Goal: Transaction & Acquisition: Purchase product/service

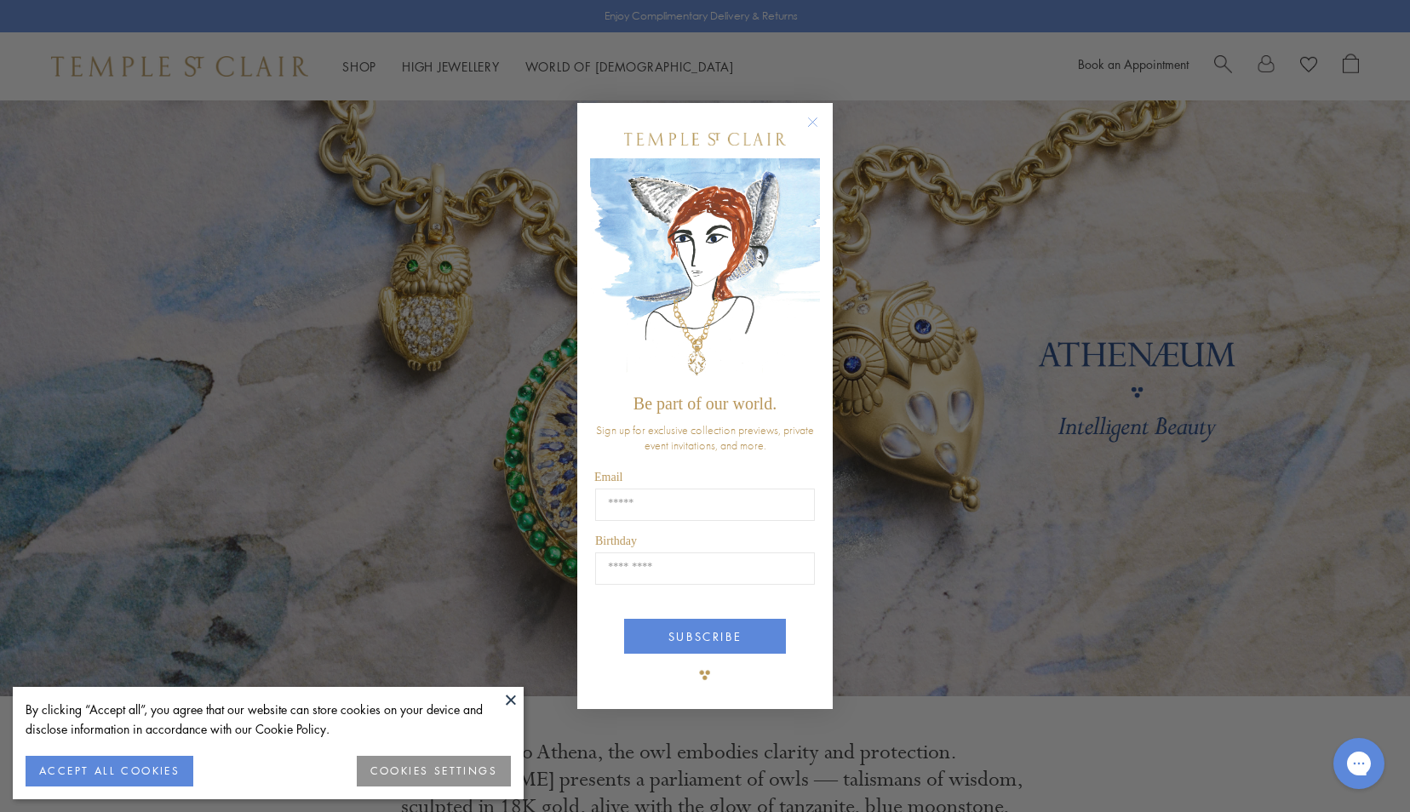
click at [811, 118] on circle "Close dialog" at bounding box center [813, 122] width 20 height 20
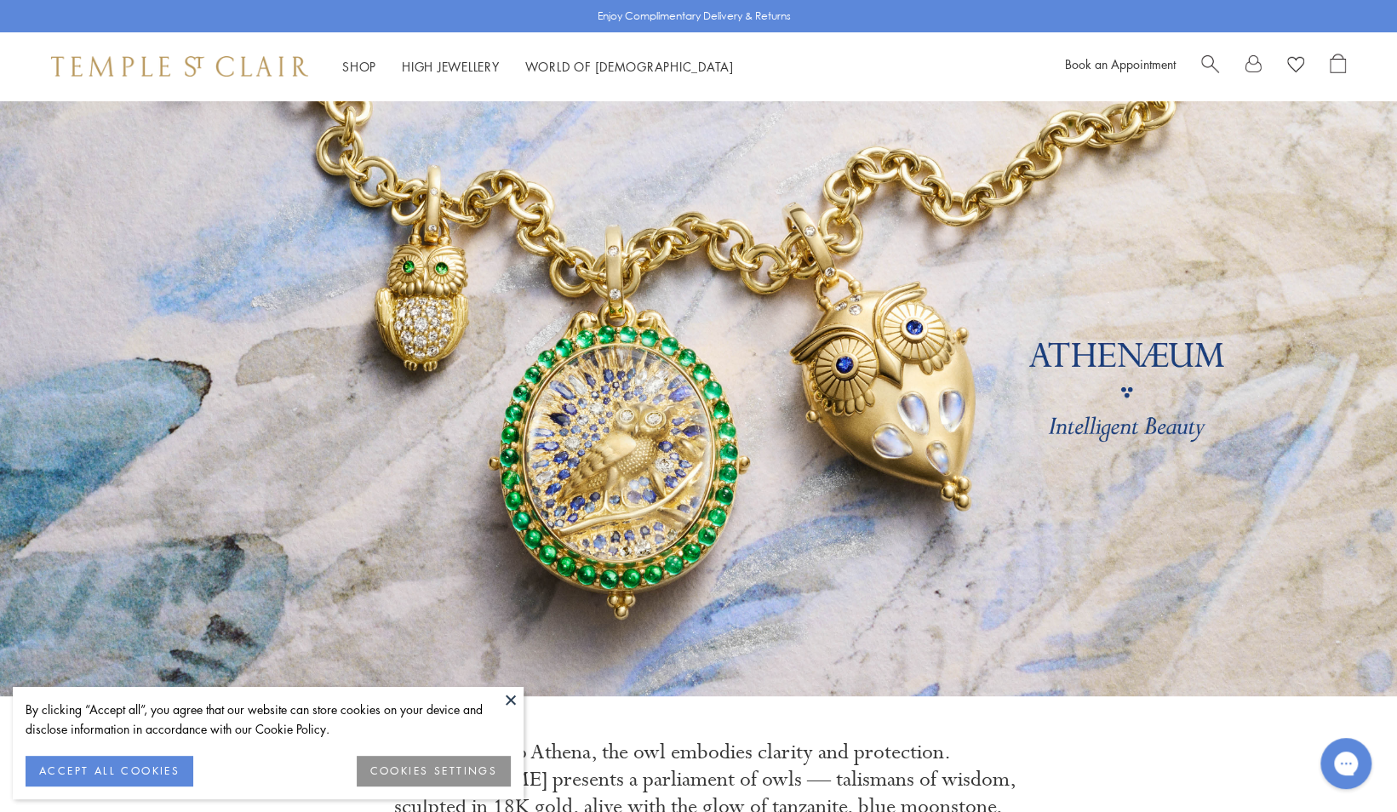
click at [152, 769] on button "ACCEPT ALL COOKIES" at bounding box center [110, 771] width 168 height 31
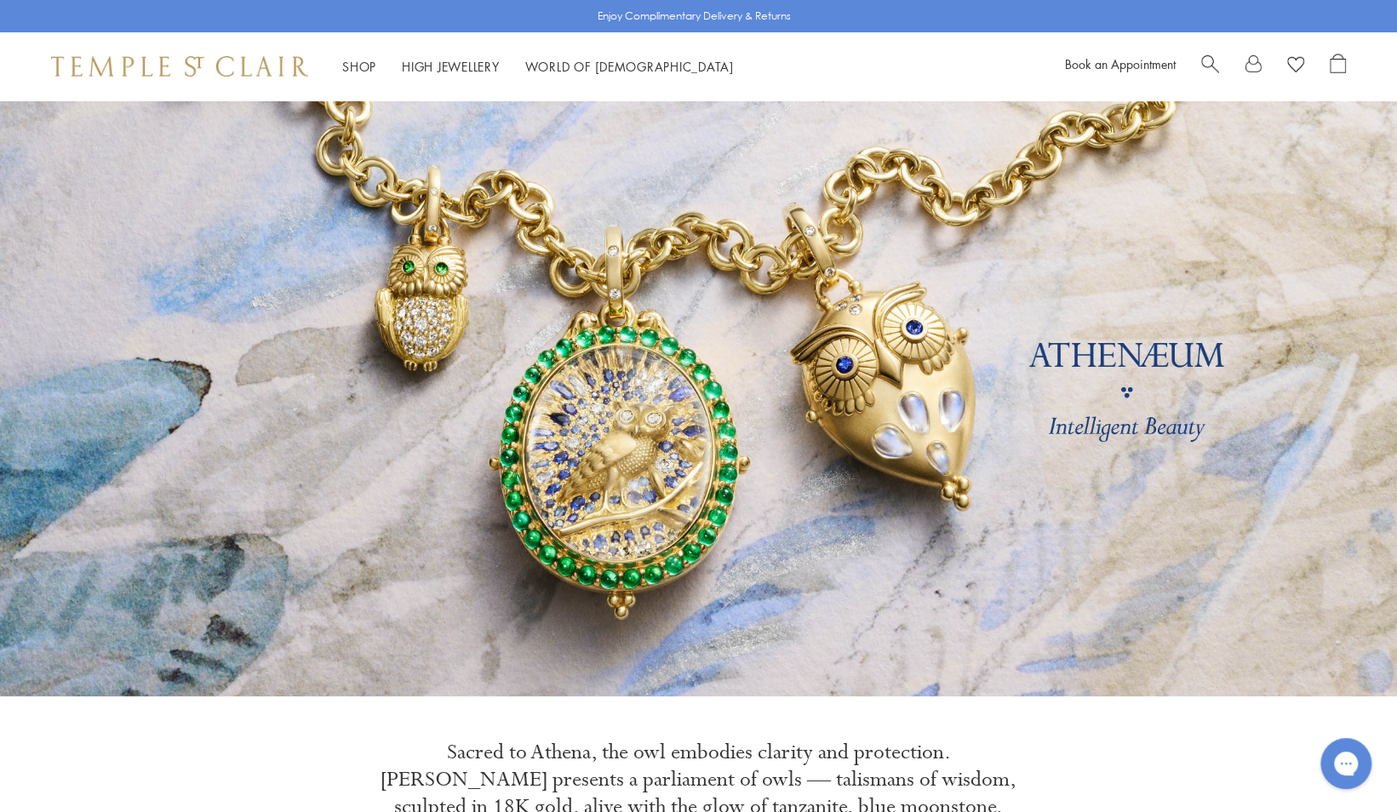
click at [1209, 61] on span "Search" at bounding box center [1210, 63] width 18 height 18
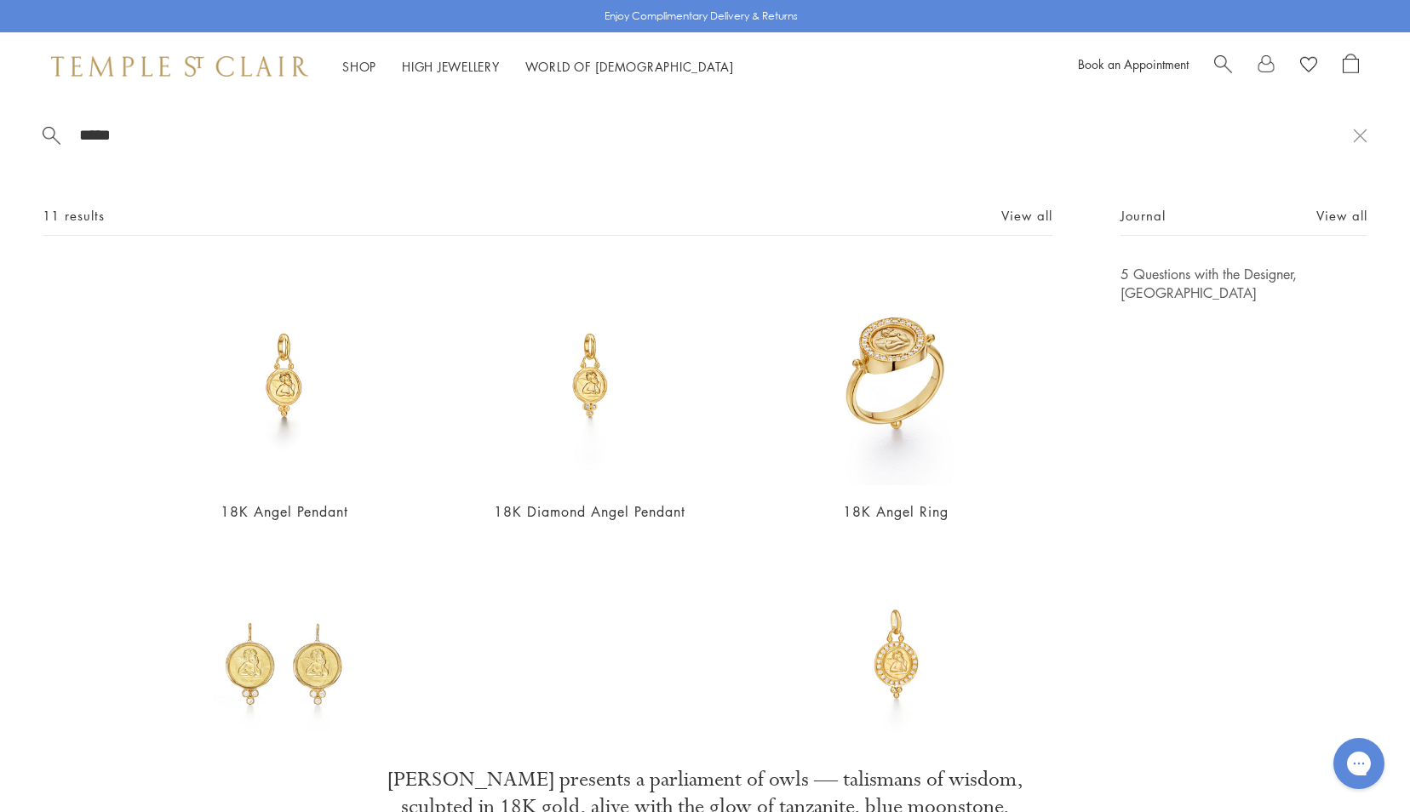
type input "*****"
click at [300, 383] on img at bounding box center [284, 375] width 221 height 221
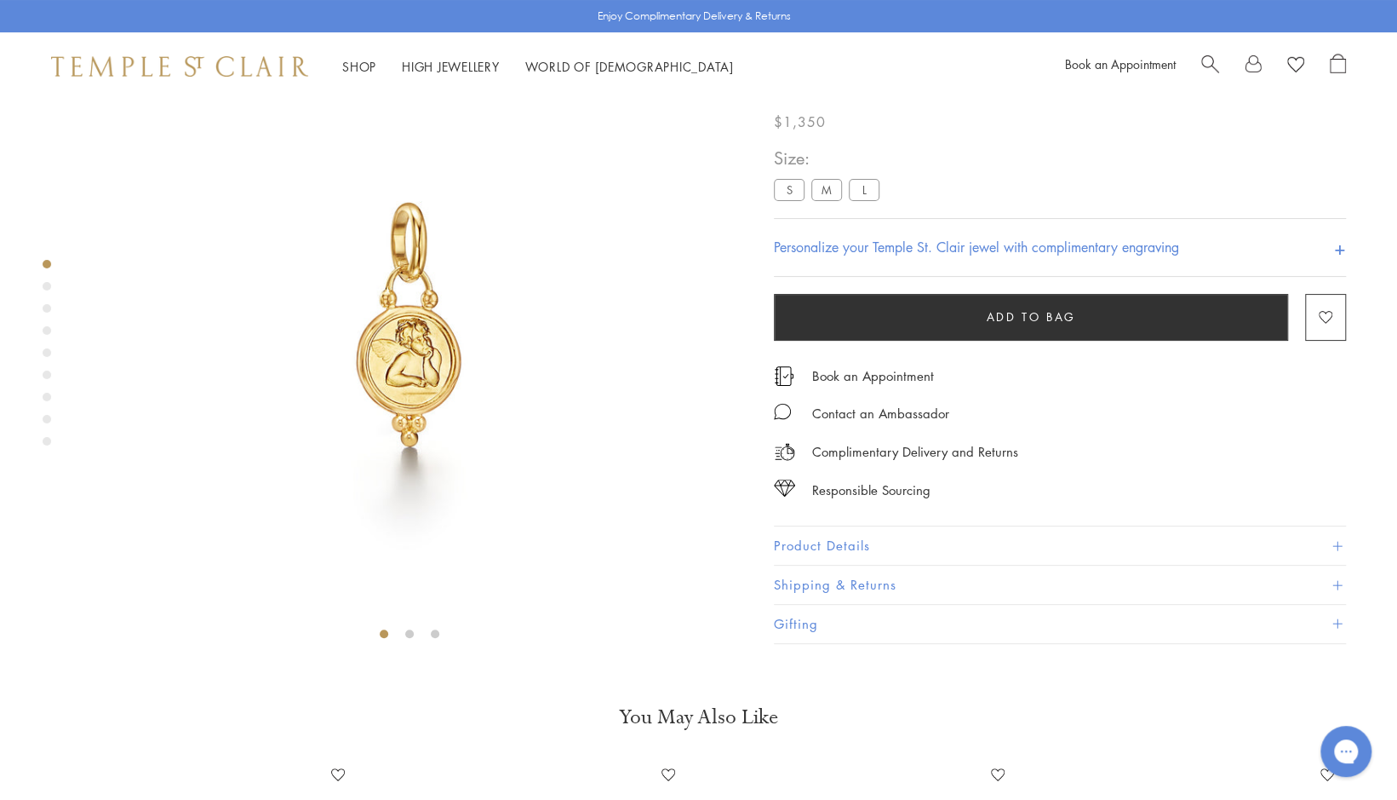
click at [1339, 565] on button "Product Details" at bounding box center [1060, 545] width 572 height 38
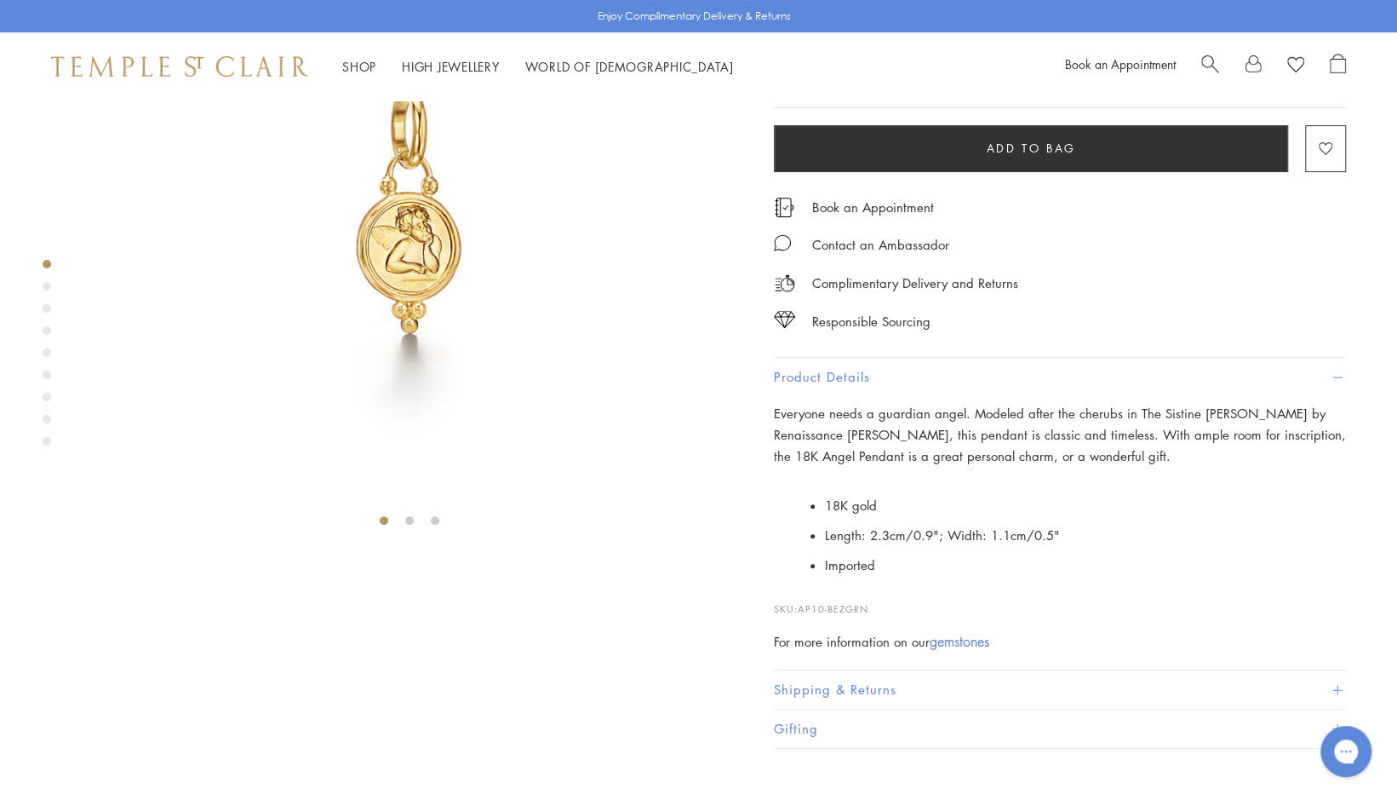
scroll to position [180, 0]
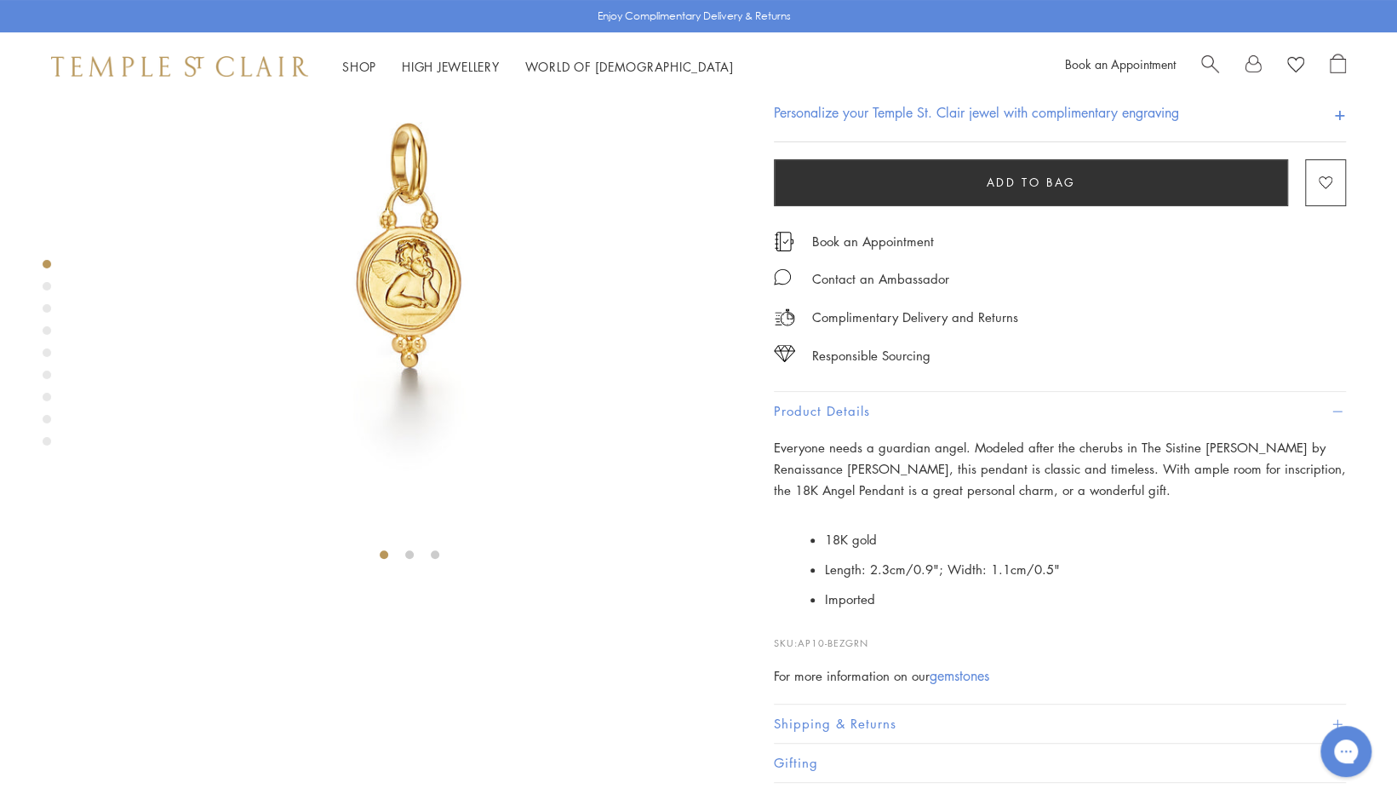
click at [823, 66] on label "M" at bounding box center [826, 54] width 31 height 21
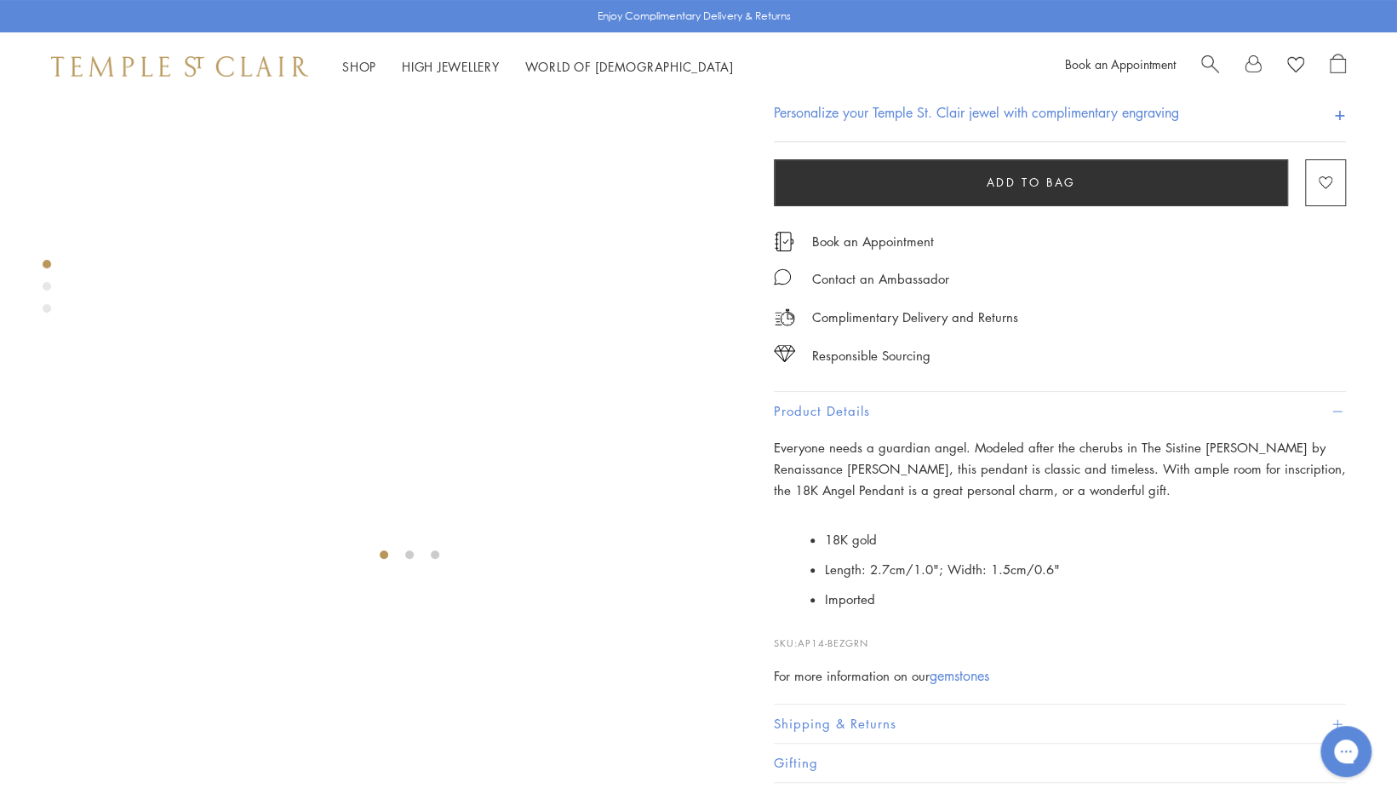
scroll to position [100, 0]
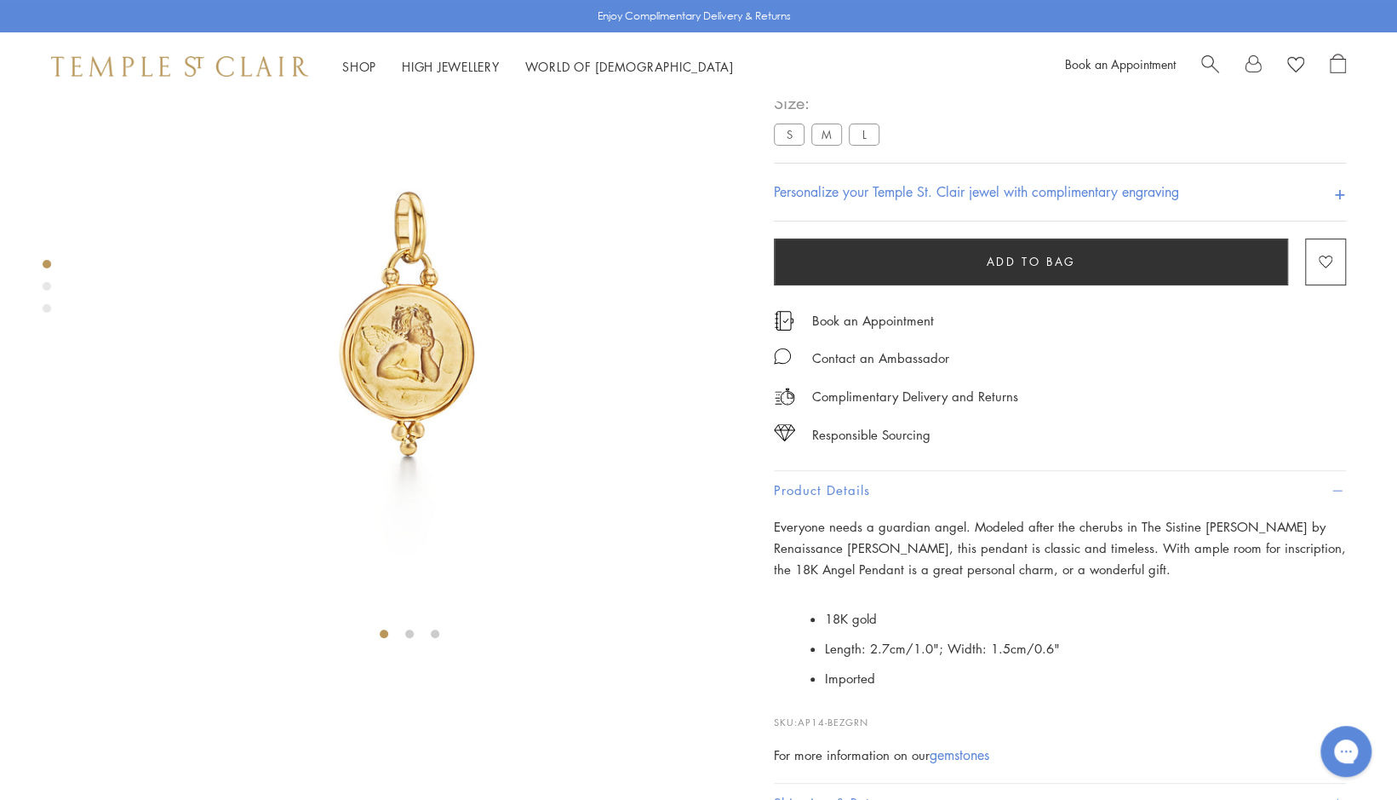
click at [46, 286] on div "Product gallery navigation" at bounding box center [47, 286] width 9 height 9
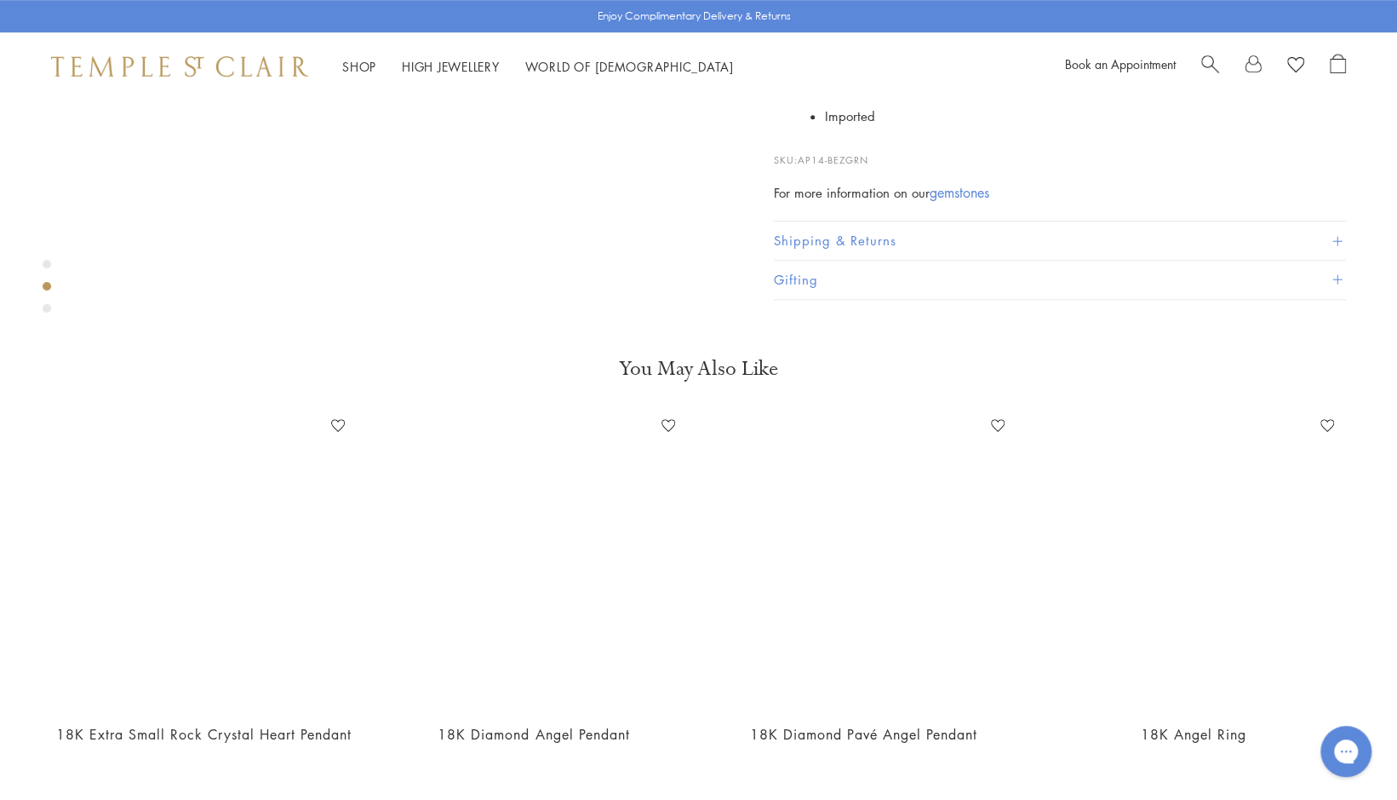
scroll to position [680, 0]
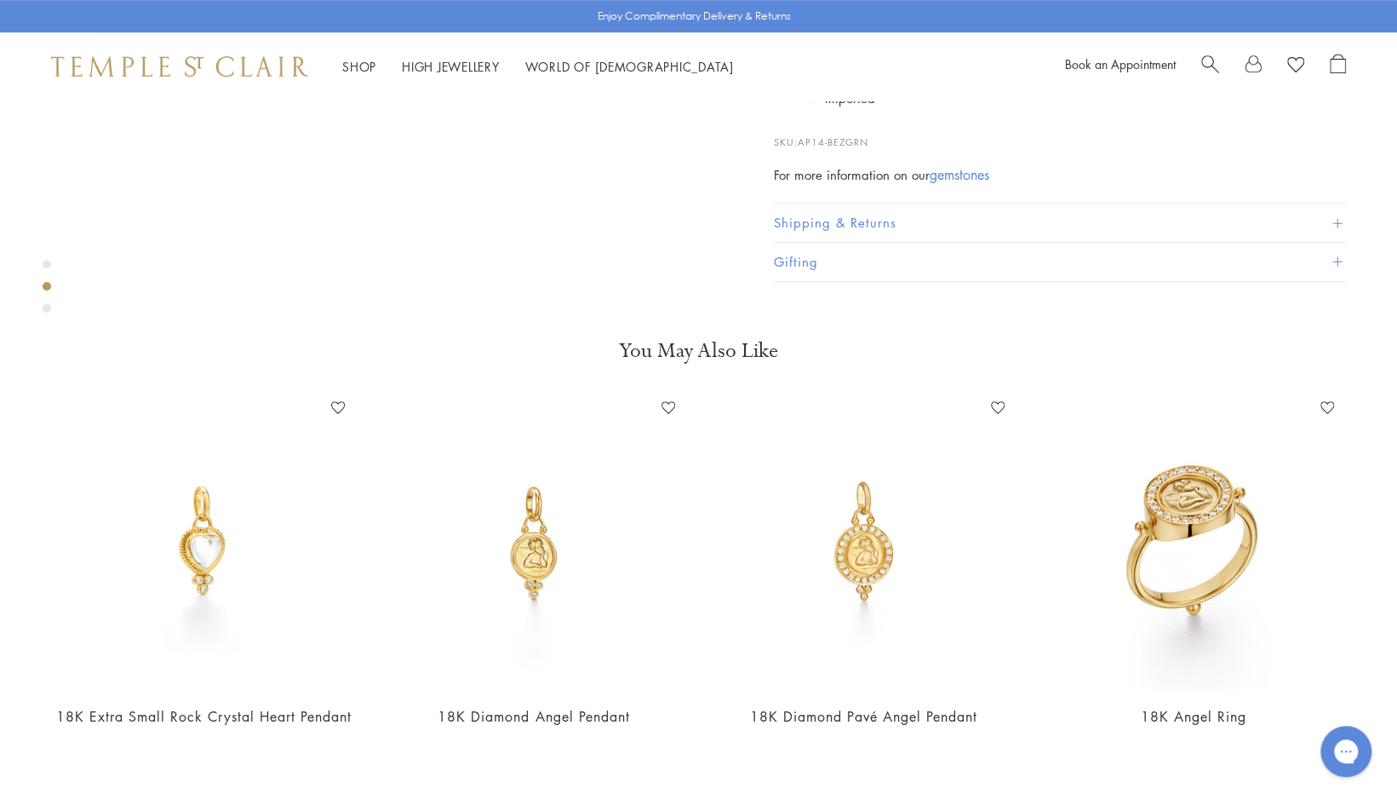
click at [46, 307] on div "Product gallery navigation" at bounding box center [47, 308] width 9 height 9
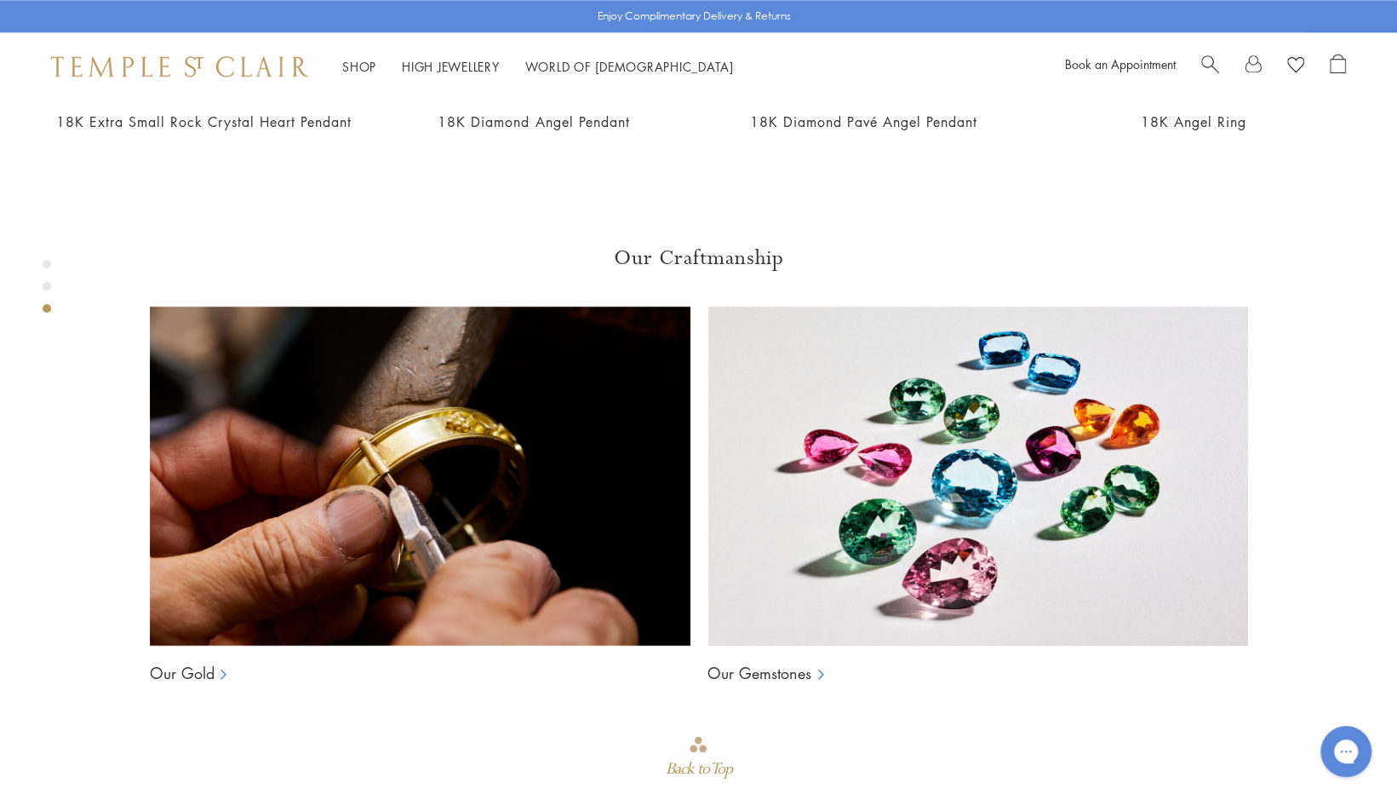
scroll to position [1327, 0]
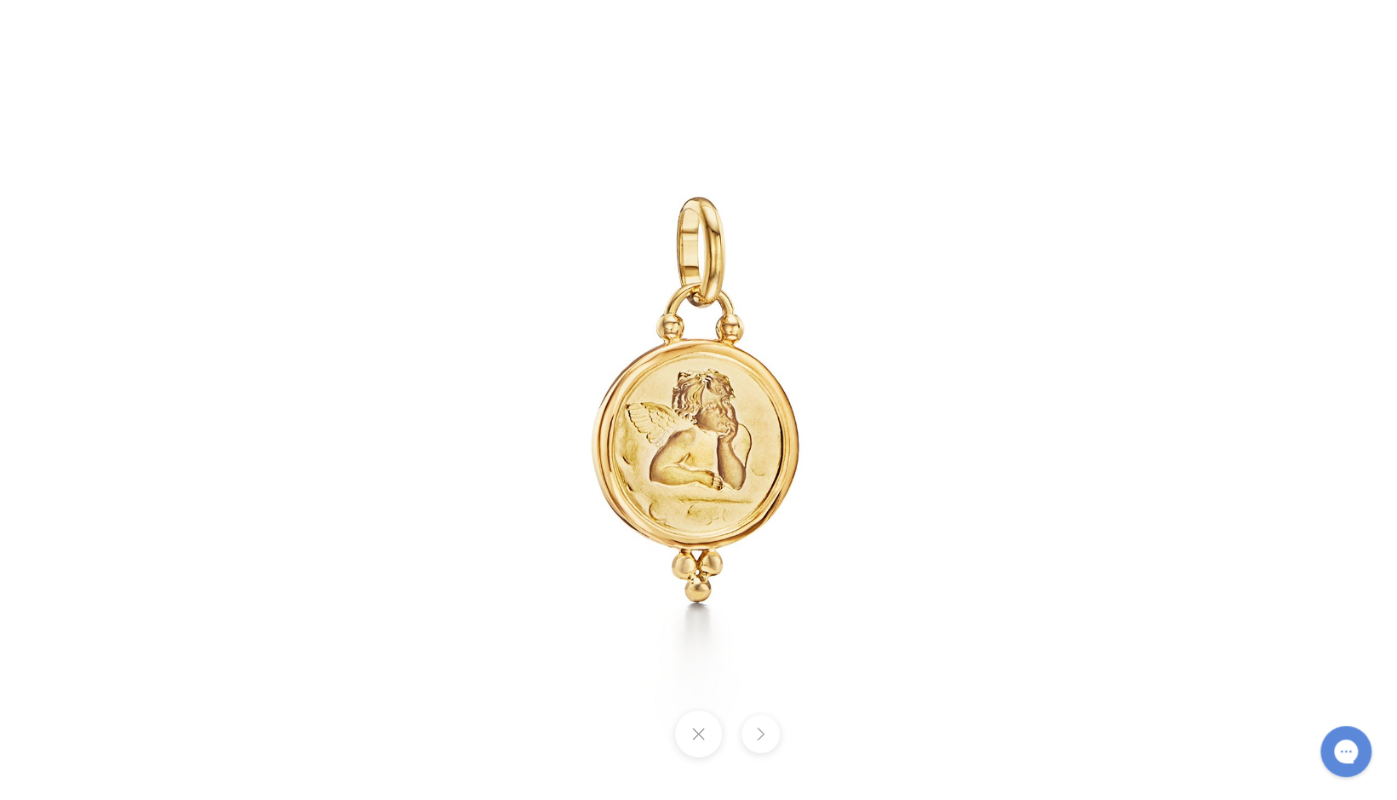
click at [698, 736] on button at bounding box center [698, 733] width 47 height 47
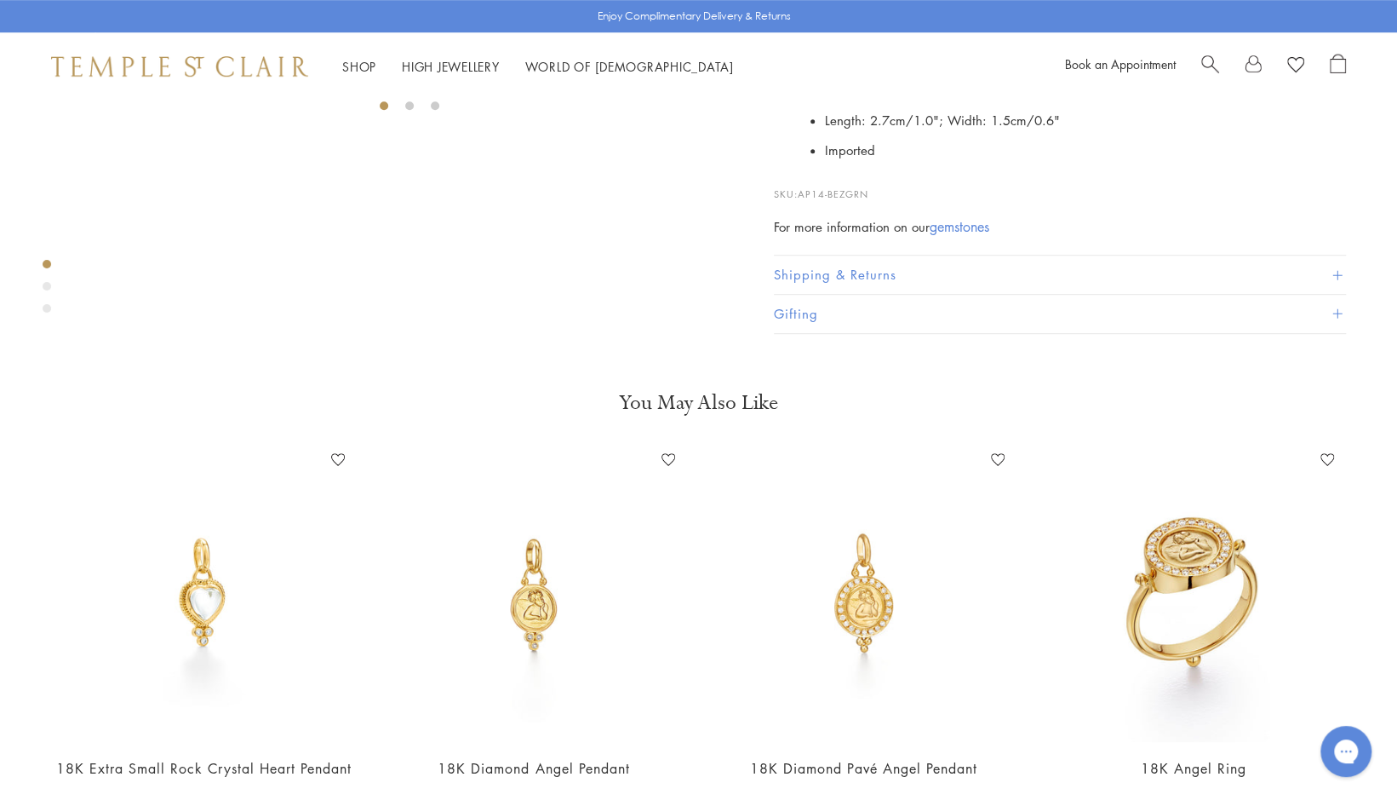
scroll to position [0, 0]
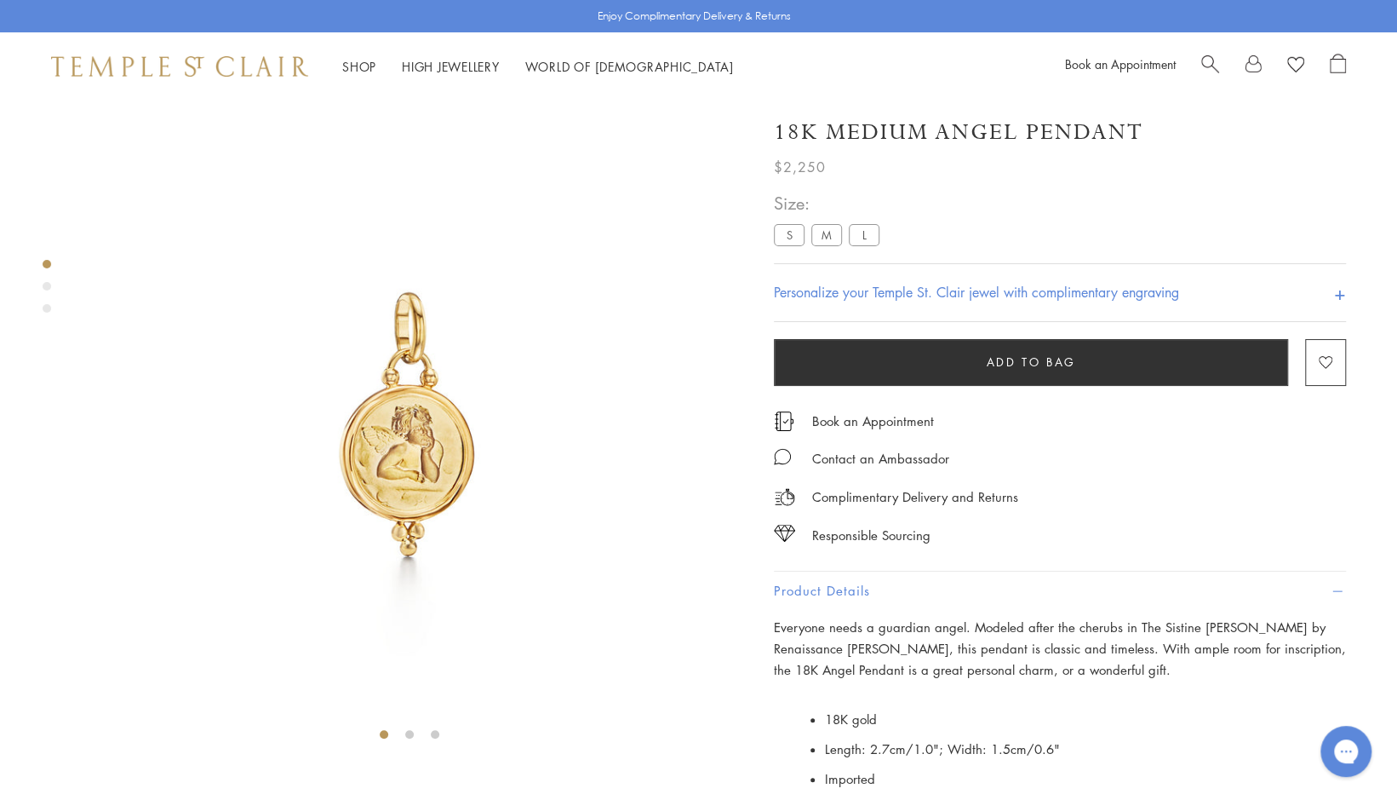
click at [792, 239] on label "S" at bounding box center [789, 234] width 31 height 21
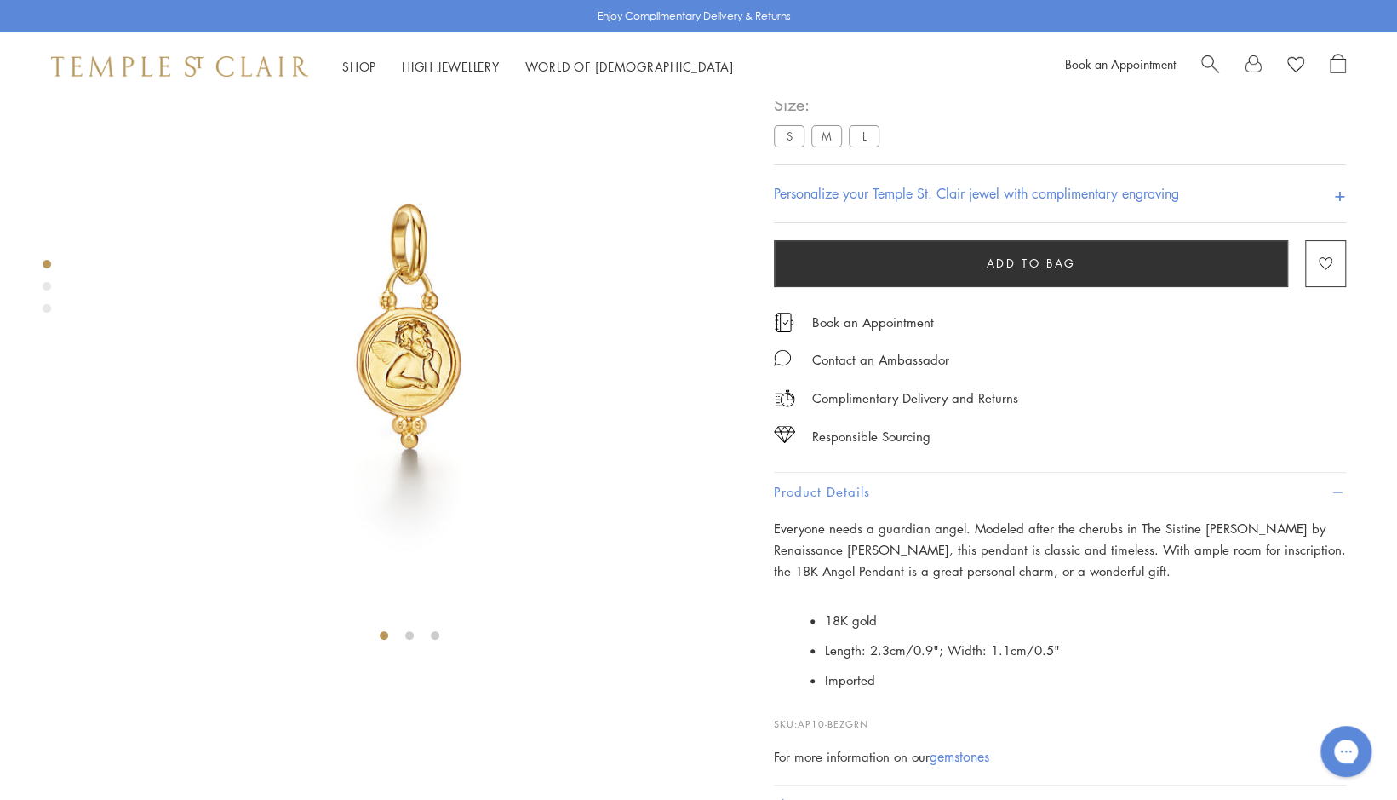
scroll to position [100, 0]
click at [47, 308] on div "Product gallery navigation" at bounding box center [47, 308] width 9 height 9
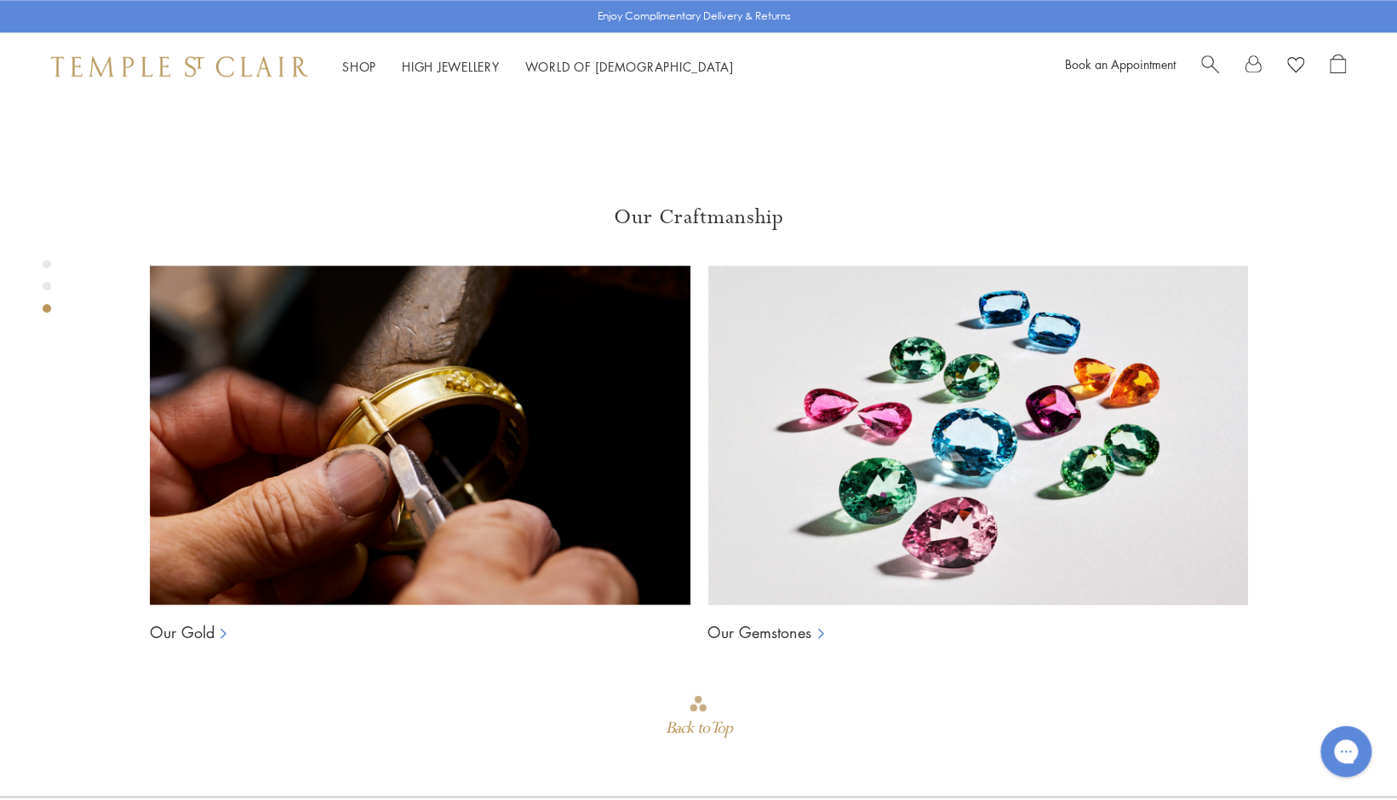
scroll to position [1327, 0]
